Goal: Transaction & Acquisition: Purchase product/service

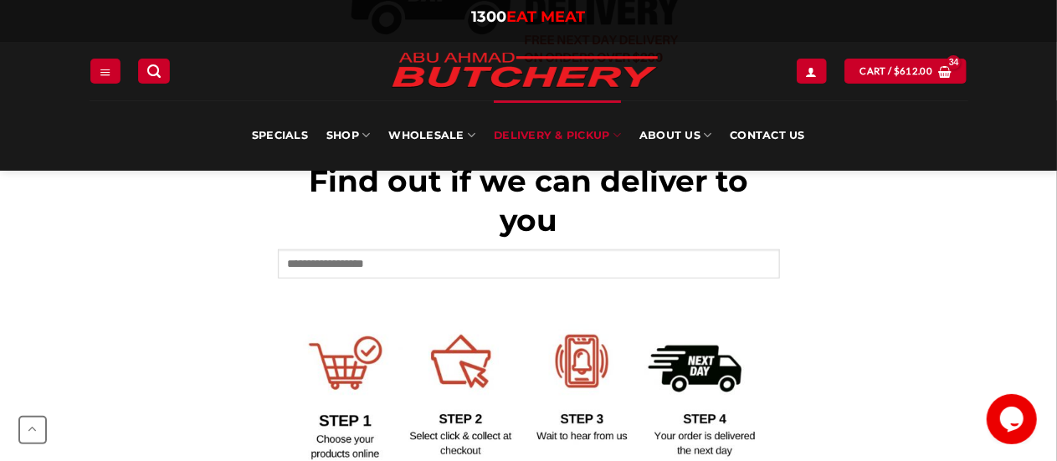
scroll to position [251, 0]
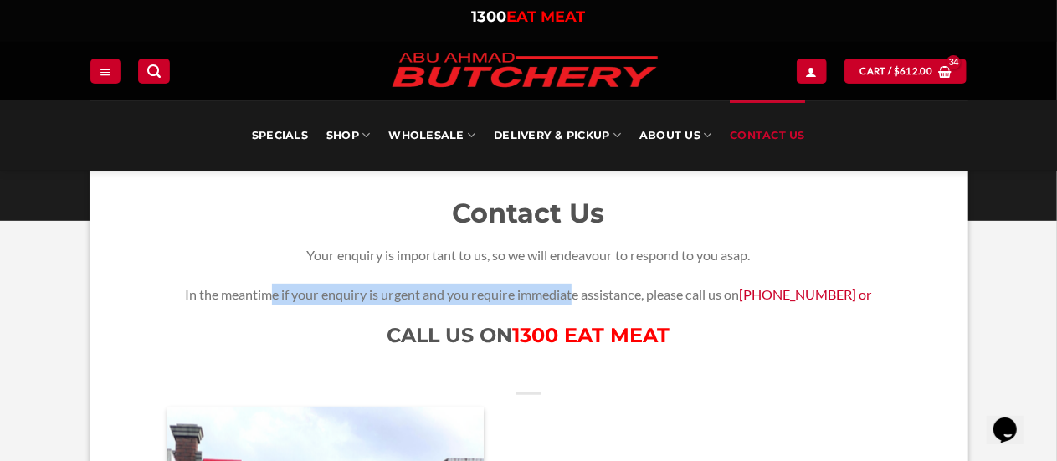
drag, startPoint x: 284, startPoint y: 290, endPoint x: 589, endPoint y: 294, distance: 305.4
click at [587, 294] on p "In the meantime if your enquiry is urgent and you require immediate assistance,…" at bounding box center [529, 295] width 812 height 22
click at [589, 294] on p "In the meantime if your enquiry is urgent and you require immediate assistance,…" at bounding box center [529, 295] width 812 height 22
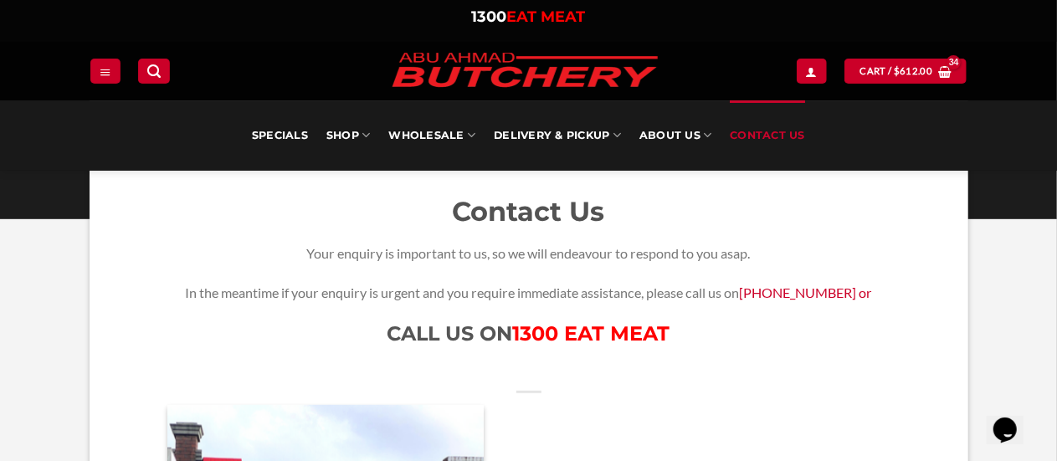
scroll to position [251, 0]
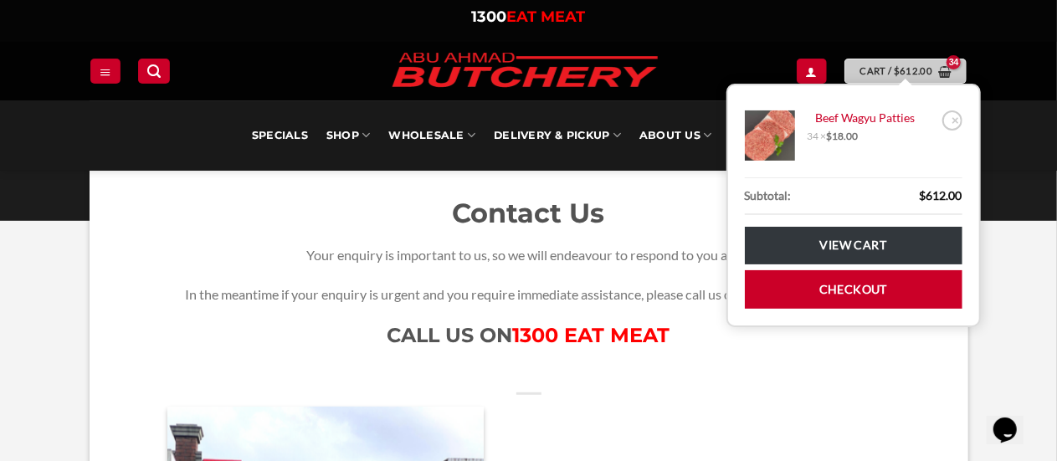
click at [867, 70] on span "Cart / $ 612.00" at bounding box center [896, 71] width 73 height 15
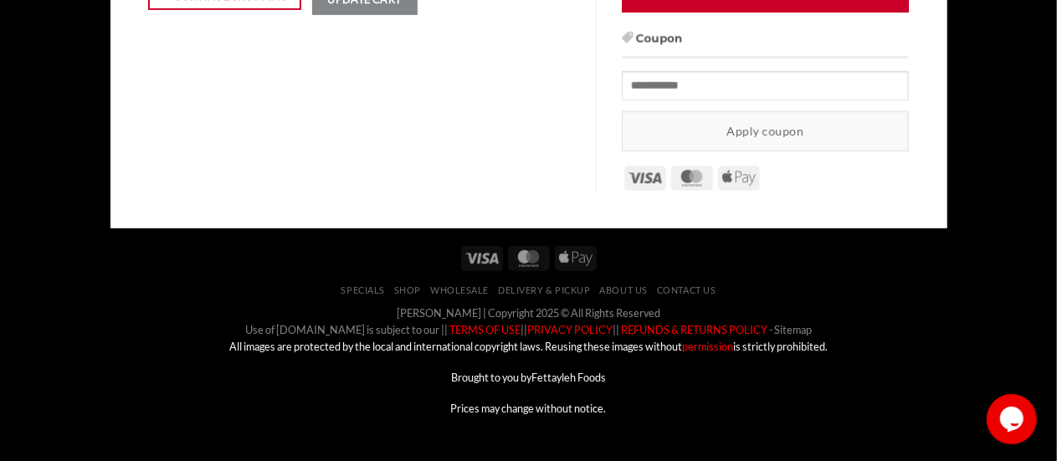
scroll to position [167, 0]
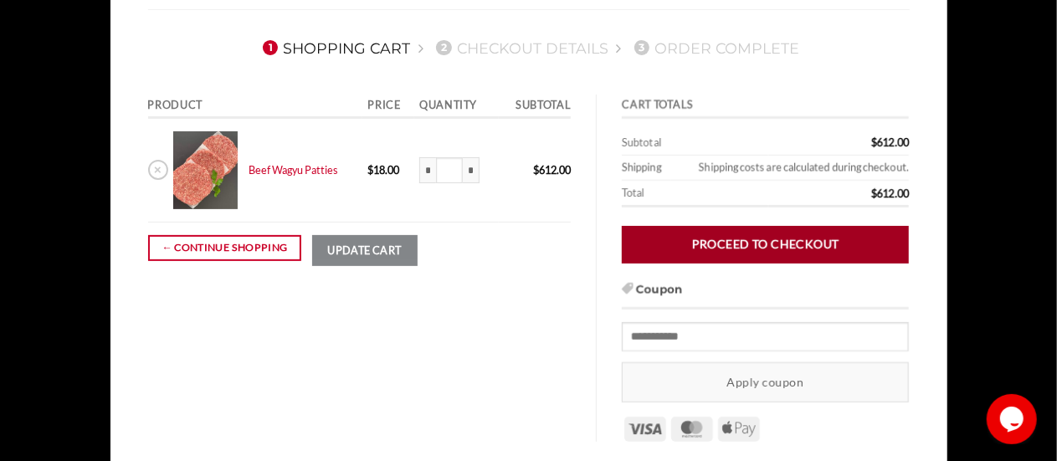
click at [709, 249] on link "Proceed to checkout" at bounding box center [765, 245] width 287 height 38
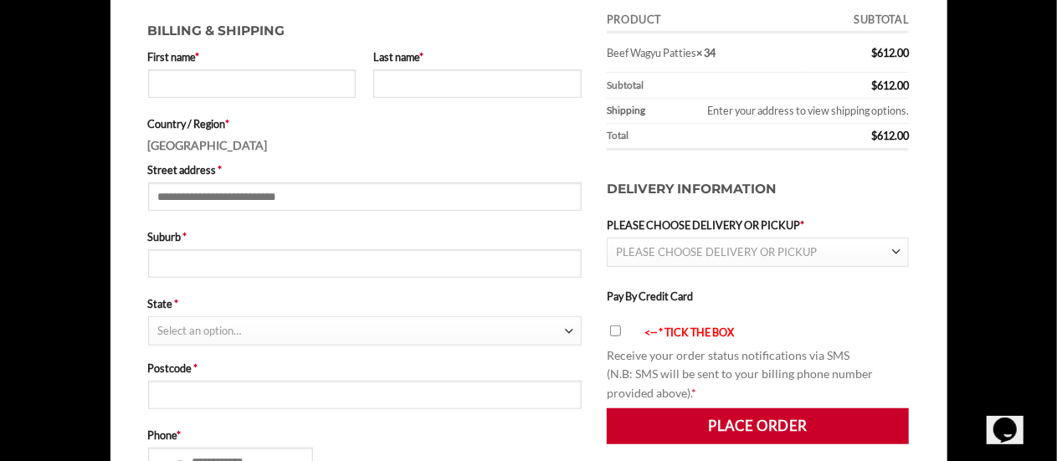
scroll to position [418, 0]
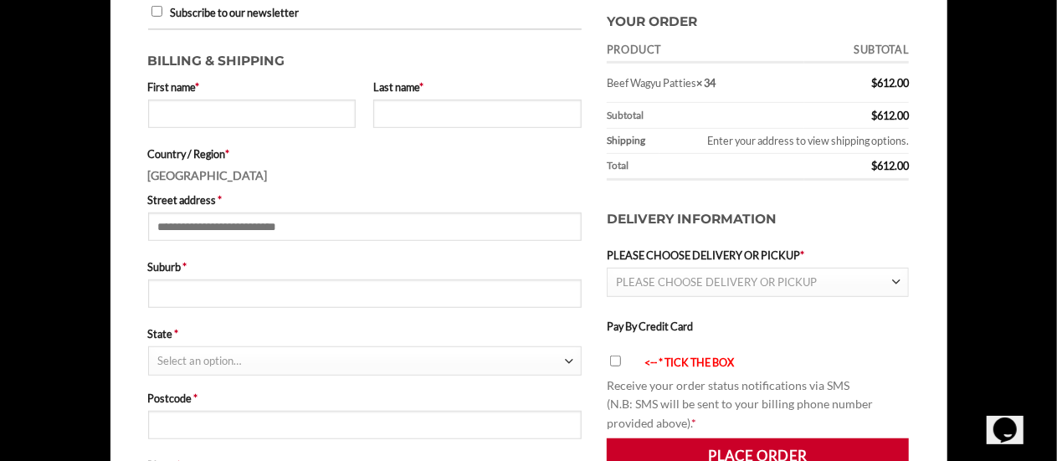
click at [693, 278] on span "PLEASE CHOOSE DELIVERY OR PICKUP" at bounding box center [716, 281] width 201 height 13
click at [689, 305] on li "Delivery by Abu Ahmad Butchery" at bounding box center [757, 307] width 301 height 29
click at [745, 306] on li "Delivery by Abu Ahmad Butchery" at bounding box center [757, 307] width 301 height 29
click at [611, 305] on li "Delivery by Abu Ahmad Butchery" at bounding box center [757, 307] width 301 height 29
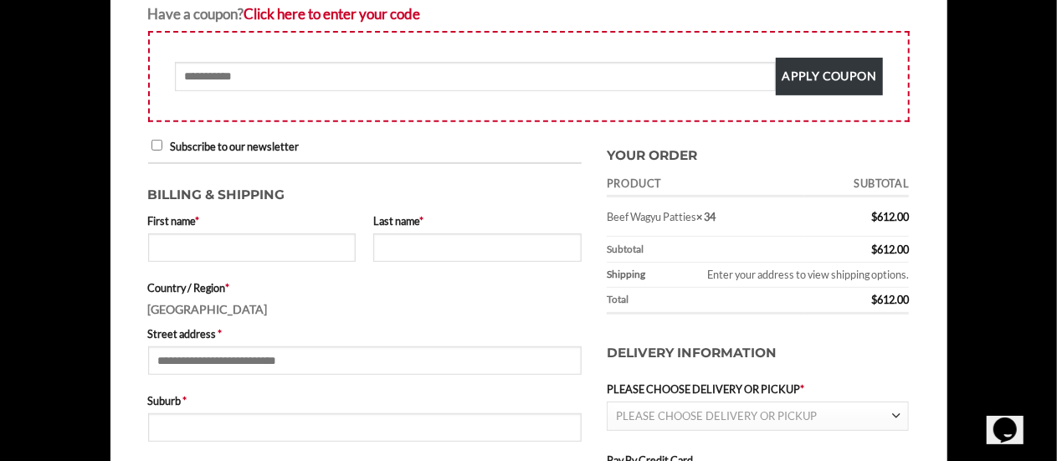
scroll to position [251, 0]
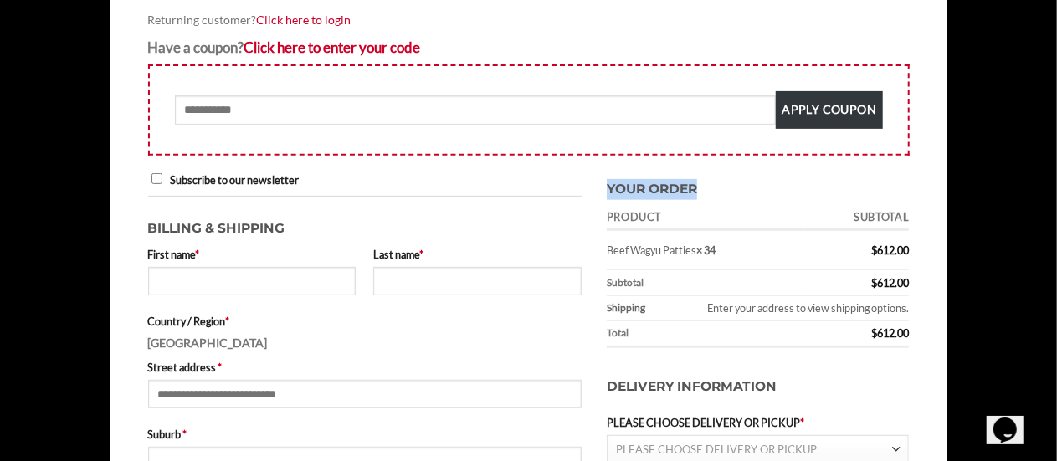
drag, startPoint x: 639, startPoint y: 190, endPoint x: 706, endPoint y: 193, distance: 67.0
click at [706, 193] on h3 "Your order" at bounding box center [758, 185] width 303 height 29
drag, startPoint x: 607, startPoint y: 243, endPoint x: 733, endPoint y: 243, distance: 125.5
click at [725, 244] on td "Beef Wagyu Patties × 34" at bounding box center [705, 250] width 197 height 39
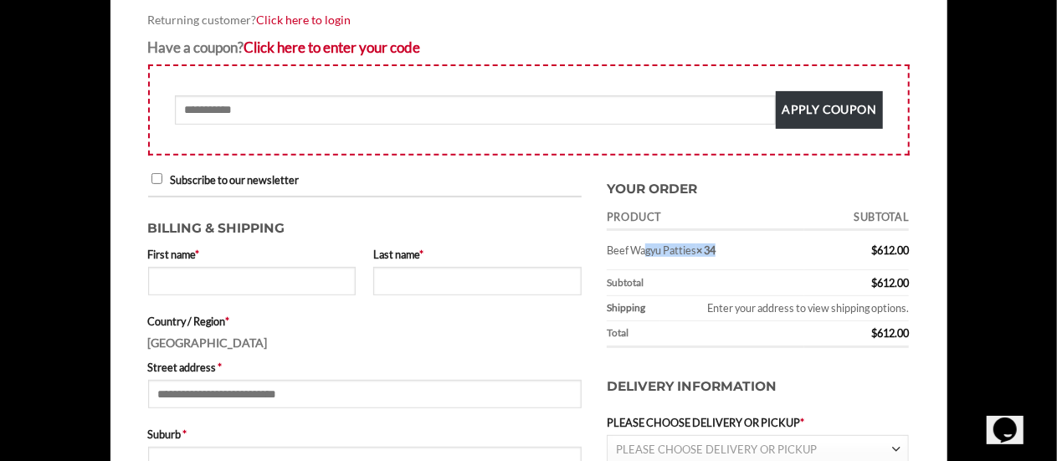
click at [733, 242] on td "Beef Wagyu Patties × 34" at bounding box center [705, 250] width 197 height 39
click at [728, 248] on td "Beef Wagyu Patties × 34" at bounding box center [705, 250] width 197 height 39
click at [693, 252] on td "Beef Wagyu Patties × 34" at bounding box center [705, 250] width 197 height 39
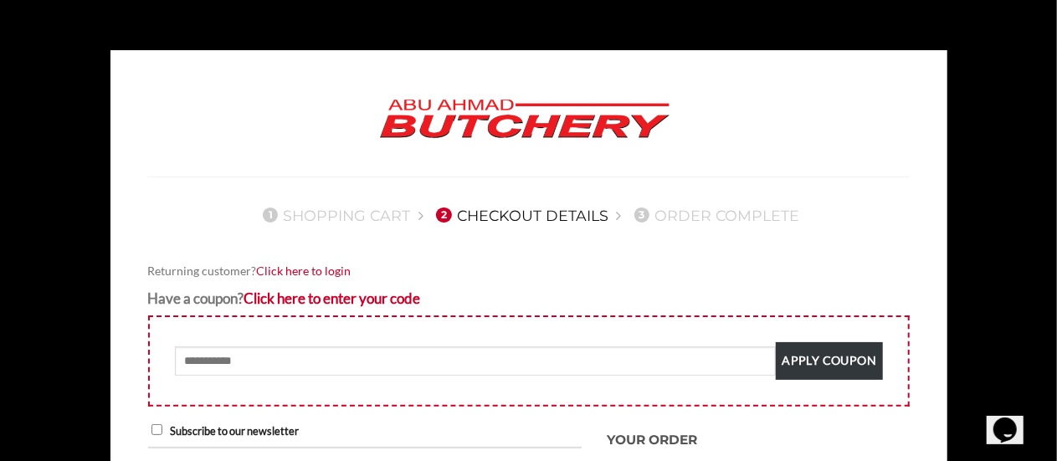
scroll to position [418, 0]
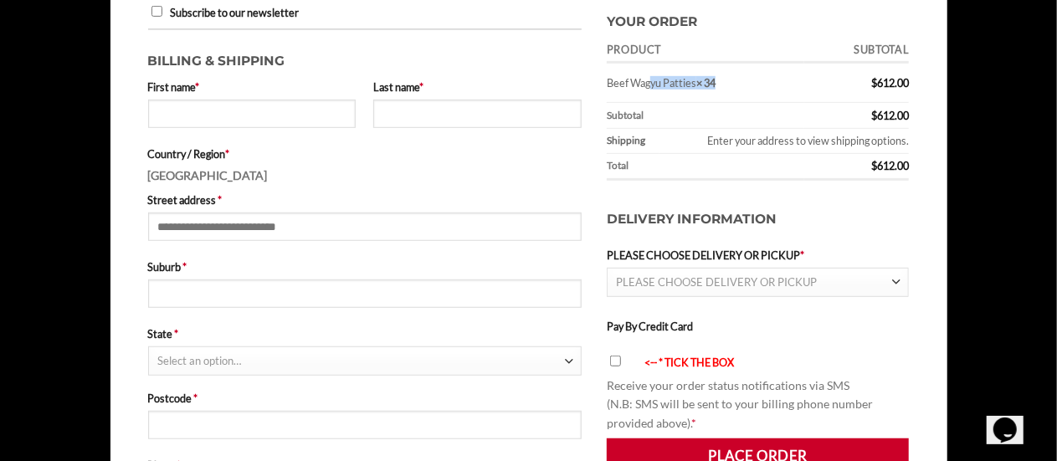
drag, startPoint x: 611, startPoint y: 81, endPoint x: 737, endPoint y: 87, distance: 126.5
click at [737, 87] on td "Beef Wagyu Patties × 34" at bounding box center [705, 83] width 197 height 39
click at [736, 87] on td "Beef Wagyu Patties × 34" at bounding box center [705, 83] width 197 height 39
click at [636, 98] on td "Beef Wagyu Patties × 34" at bounding box center [705, 83] width 197 height 39
drag, startPoint x: 607, startPoint y: 84, endPoint x: 773, endPoint y: 83, distance: 166.5
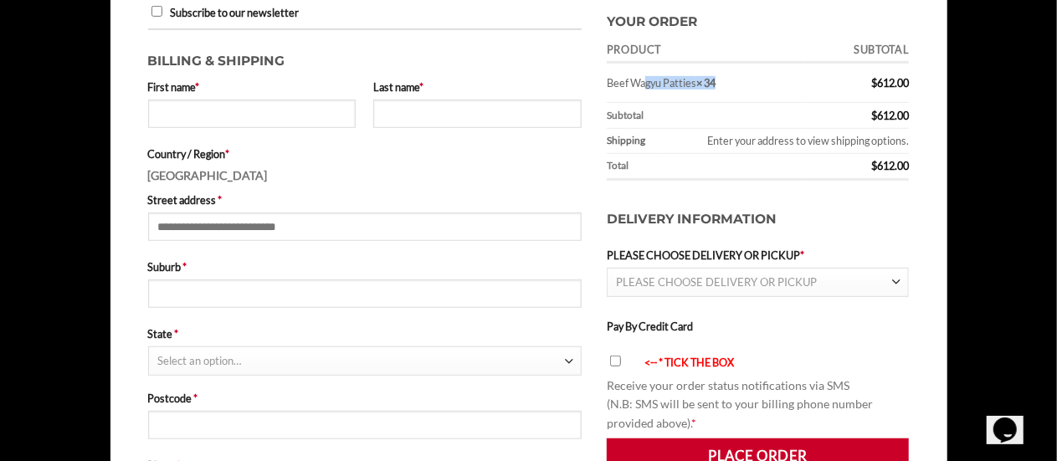
click at [773, 83] on td "Beef Wagyu Patties × 34" at bounding box center [705, 83] width 197 height 39
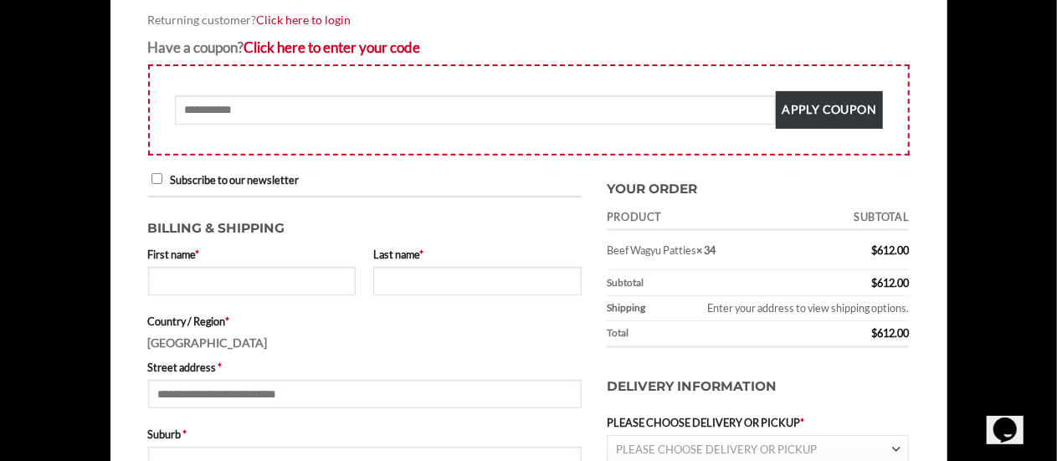
scroll to position [167, 0]
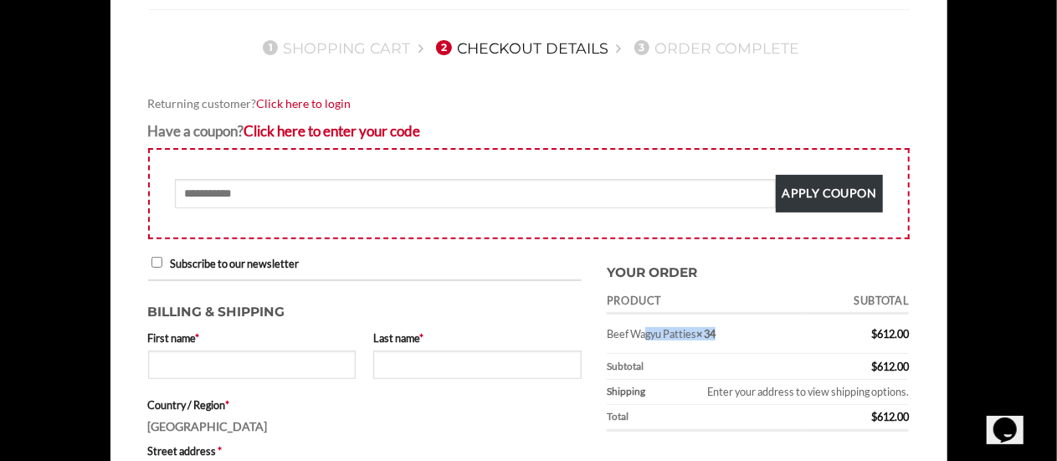
drag, startPoint x: 675, startPoint y: 336, endPoint x: 743, endPoint y: 336, distance: 67.8
click at [743, 336] on td "Beef Wagyu Patties × 34" at bounding box center [705, 334] width 197 height 39
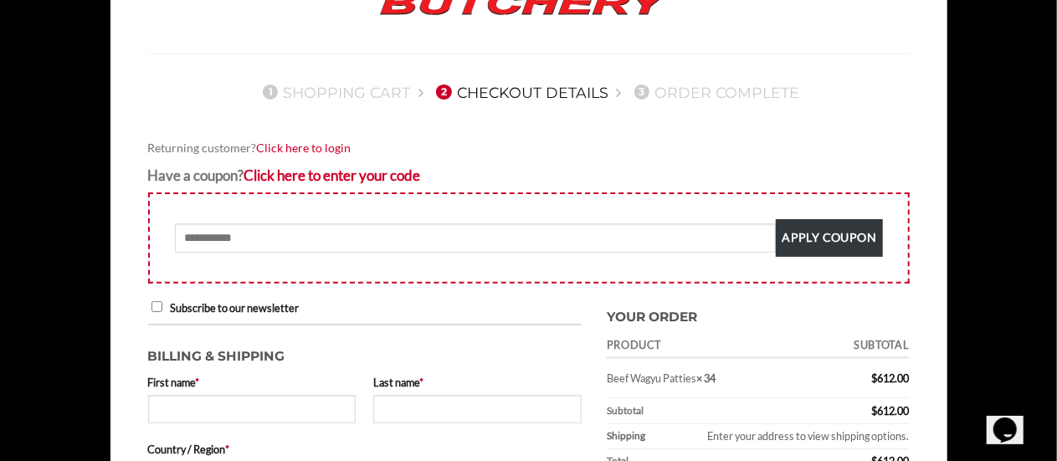
scroll to position [0, 0]
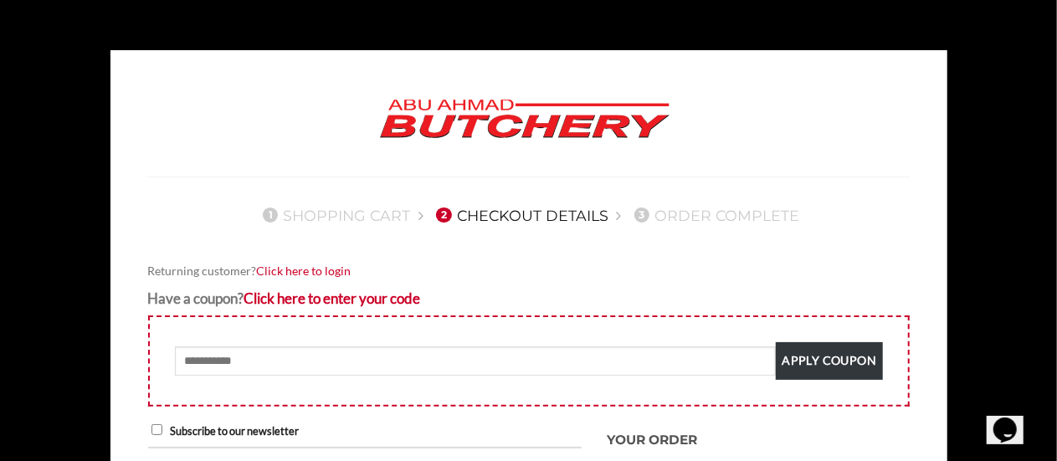
click at [494, 120] on img at bounding box center [525, 120] width 318 height 64
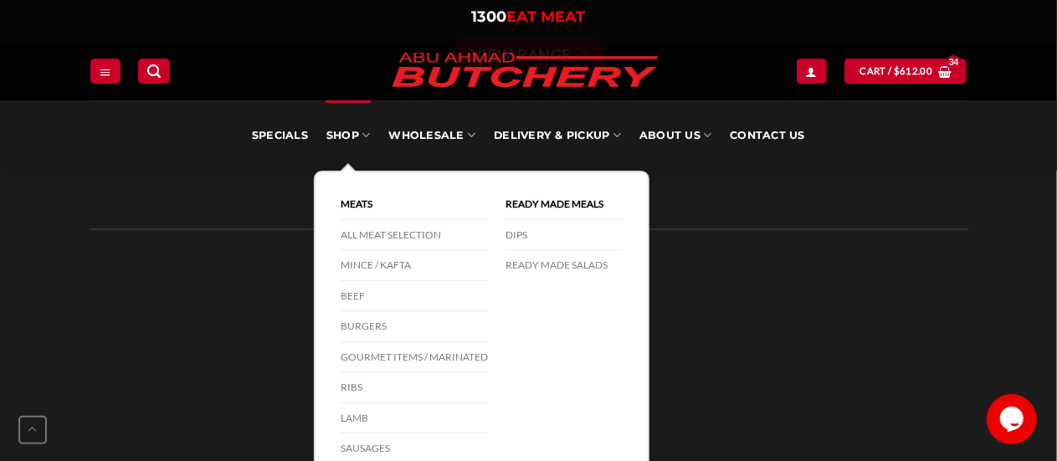
scroll to position [2761, 0]
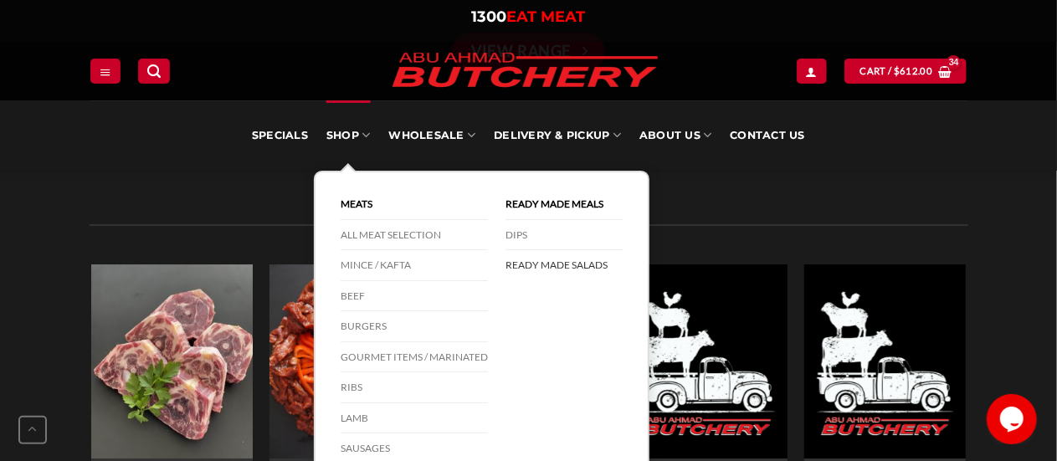
click at [556, 267] on link "Ready Made Salads" at bounding box center [563, 265] width 117 height 30
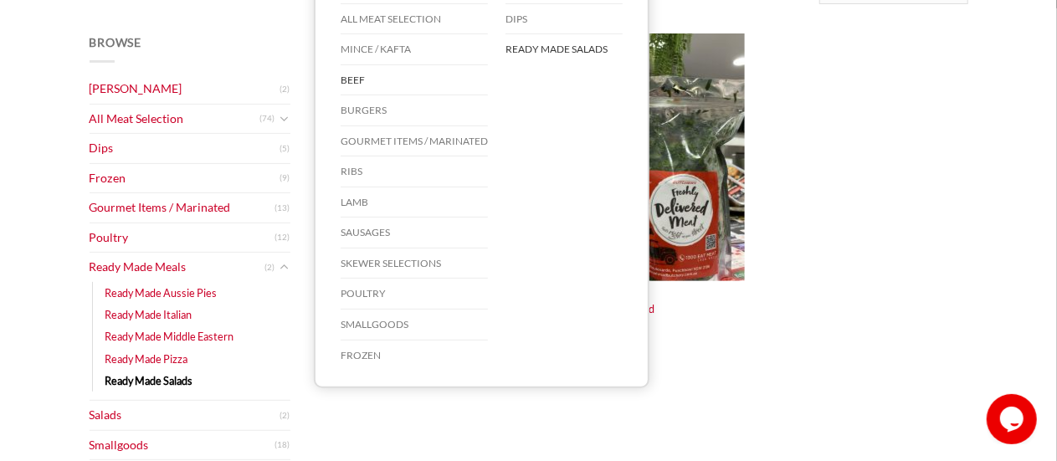
scroll to position [251, 0]
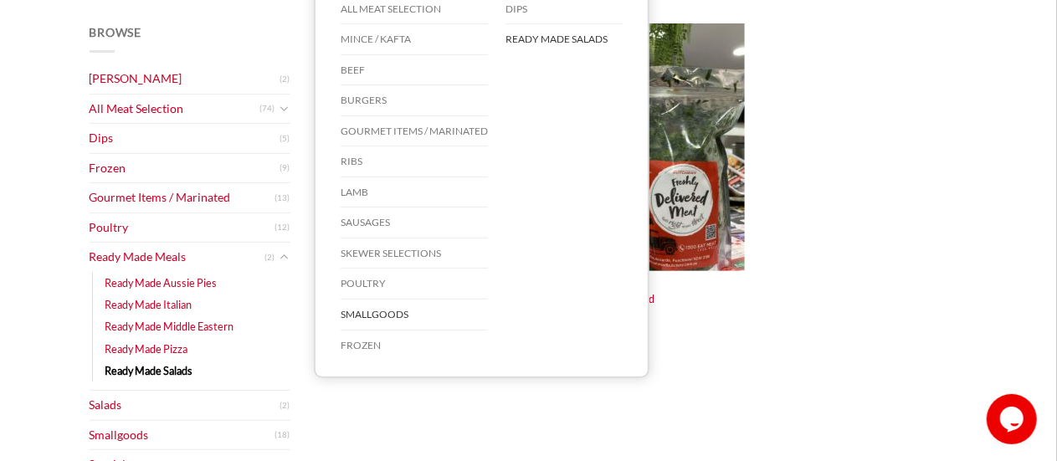
click at [366, 311] on link "Smallgoods" at bounding box center [414, 315] width 147 height 31
